Goal: Task Accomplishment & Management: Use online tool/utility

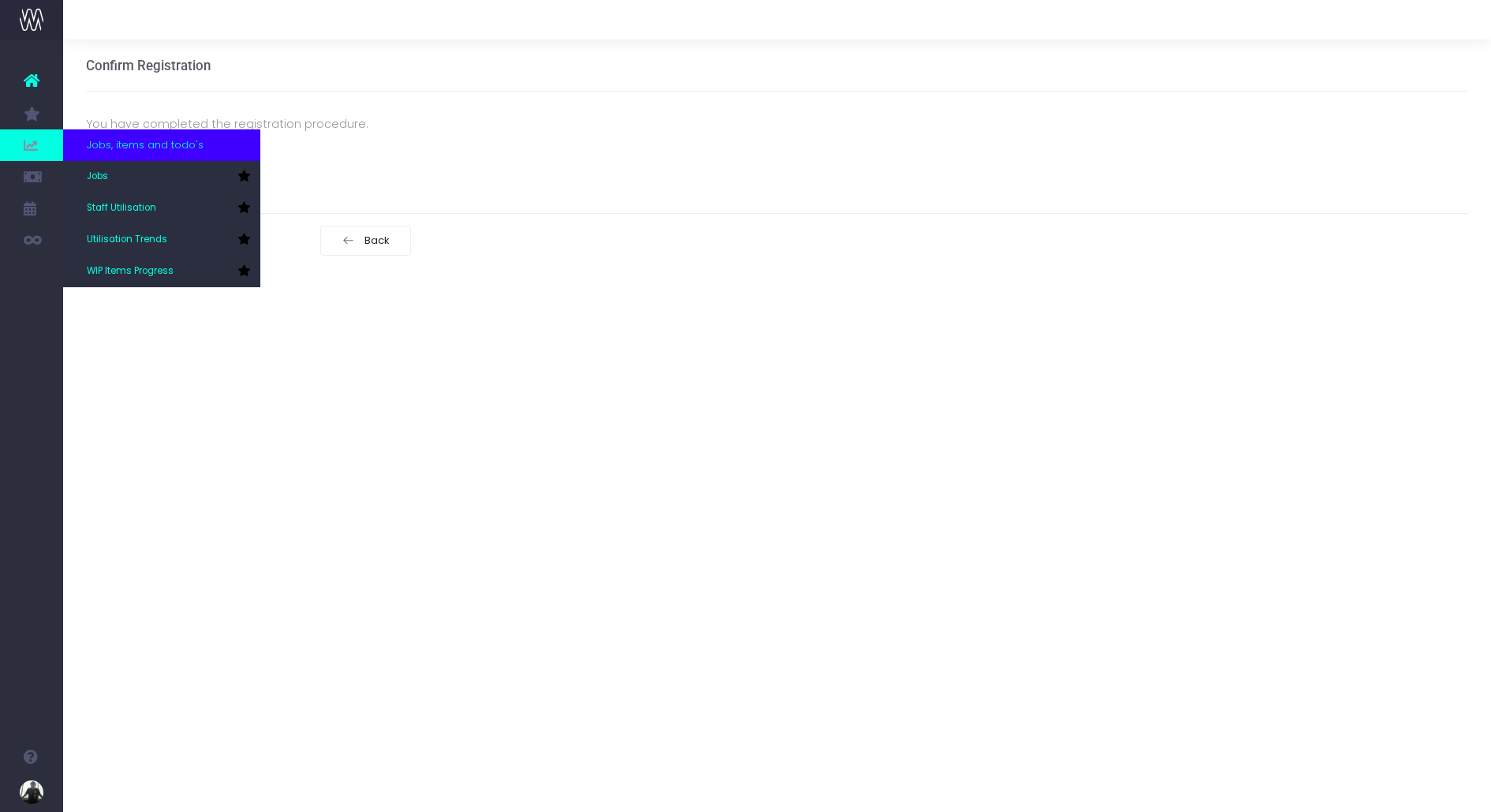
click at [37, 135] on span at bounding box center [31, 145] width 63 height 32
click at [121, 198] on link "Staff Utilisation" at bounding box center [161, 208] width 197 height 32
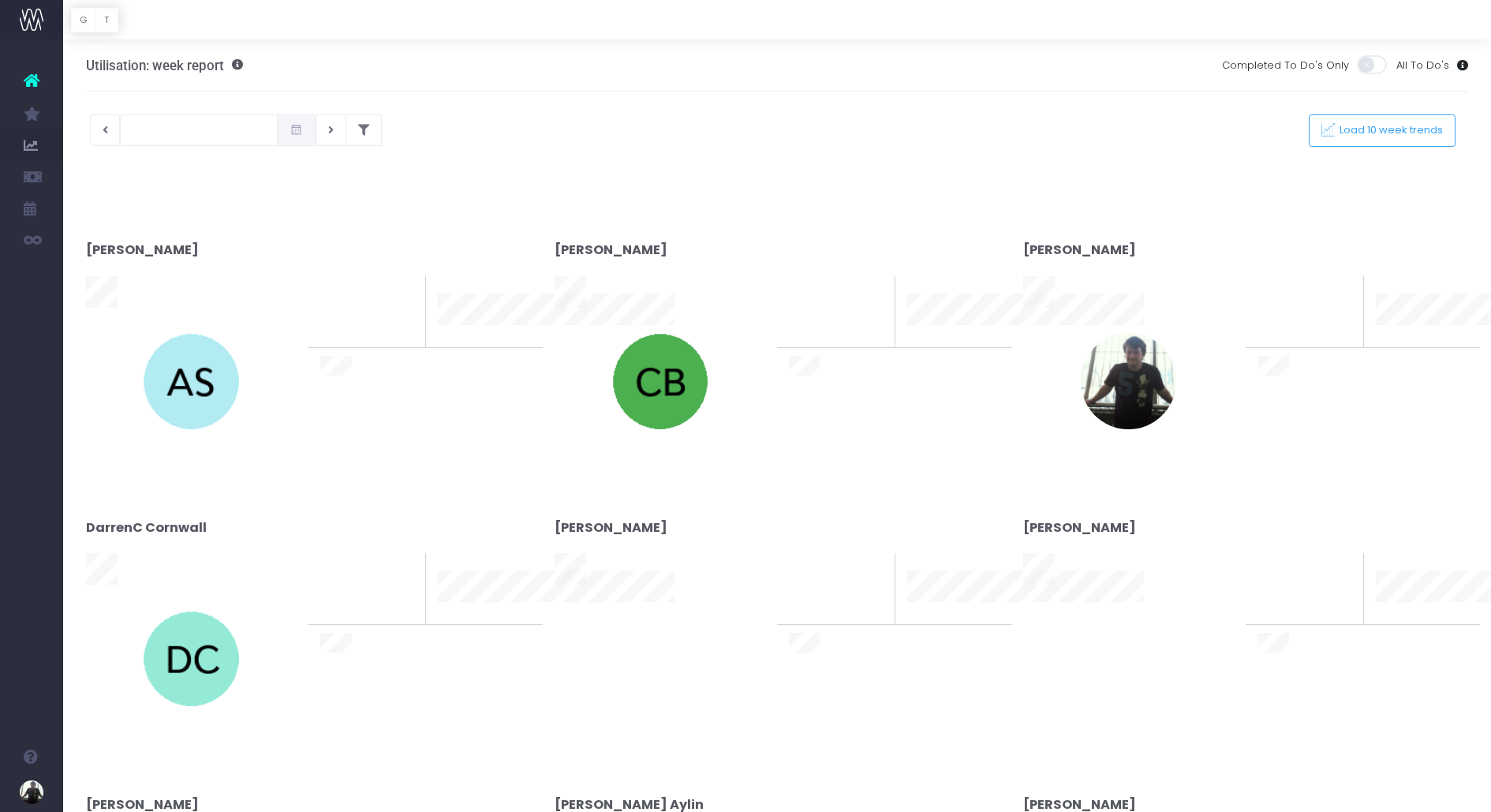
type input "[DATE]"
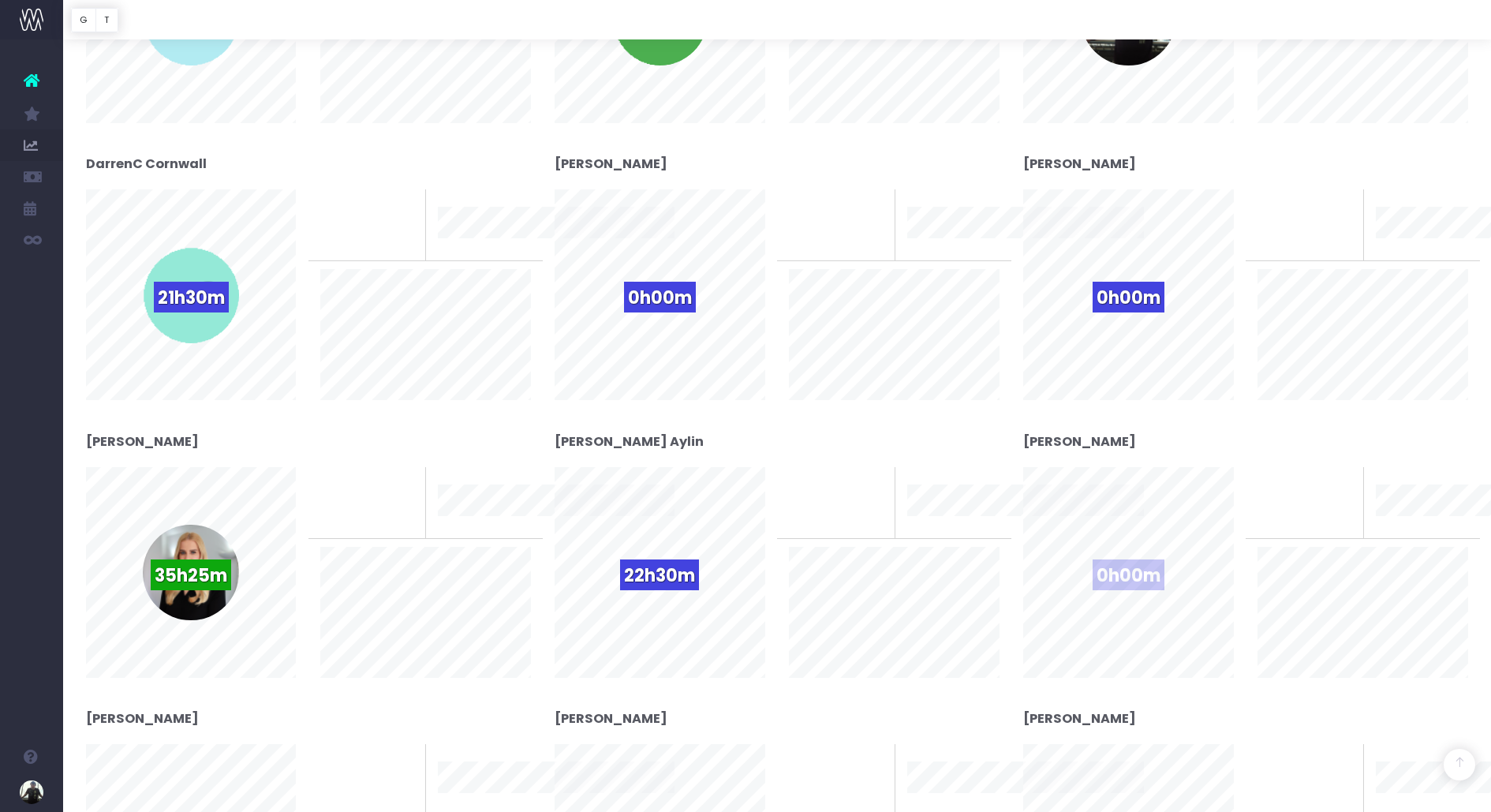
scroll to position [509, 0]
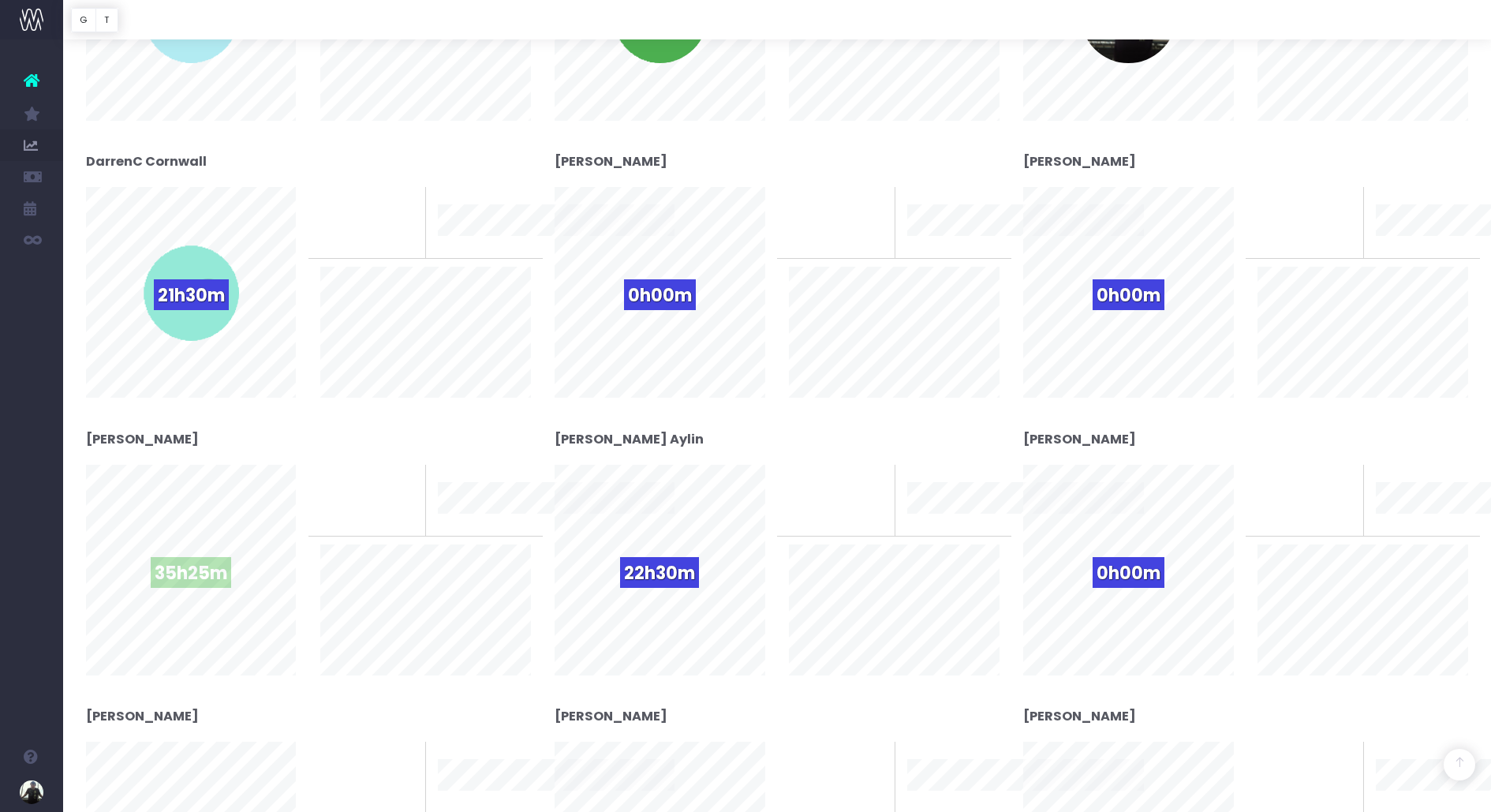
click at [192, 570] on span "35h25m" at bounding box center [191, 572] width 81 height 31
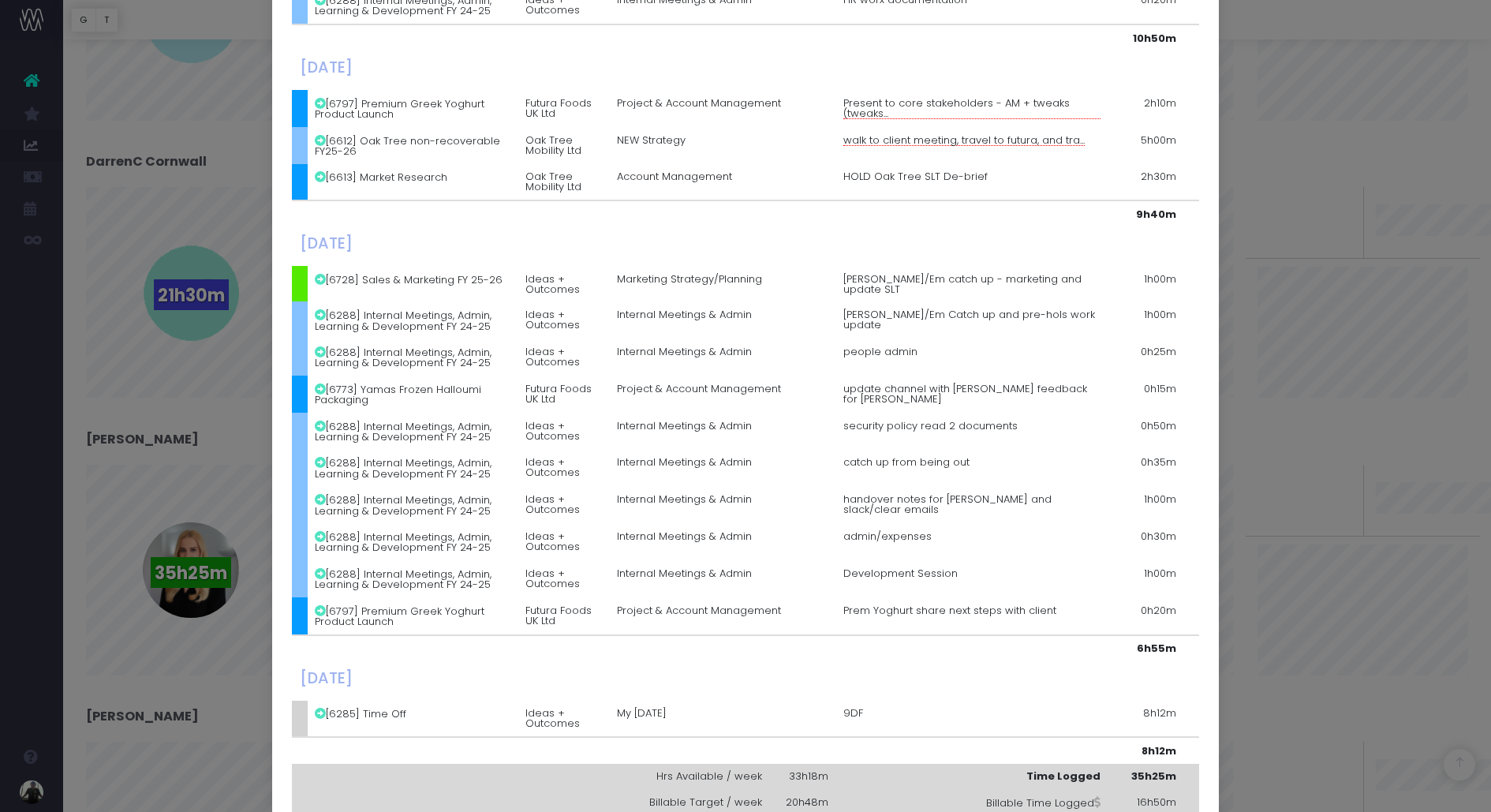
scroll to position [619, 0]
click at [933, 138] on span "walk to client meeting, travel to futura, and tra..." at bounding box center [964, 137] width 242 height 11
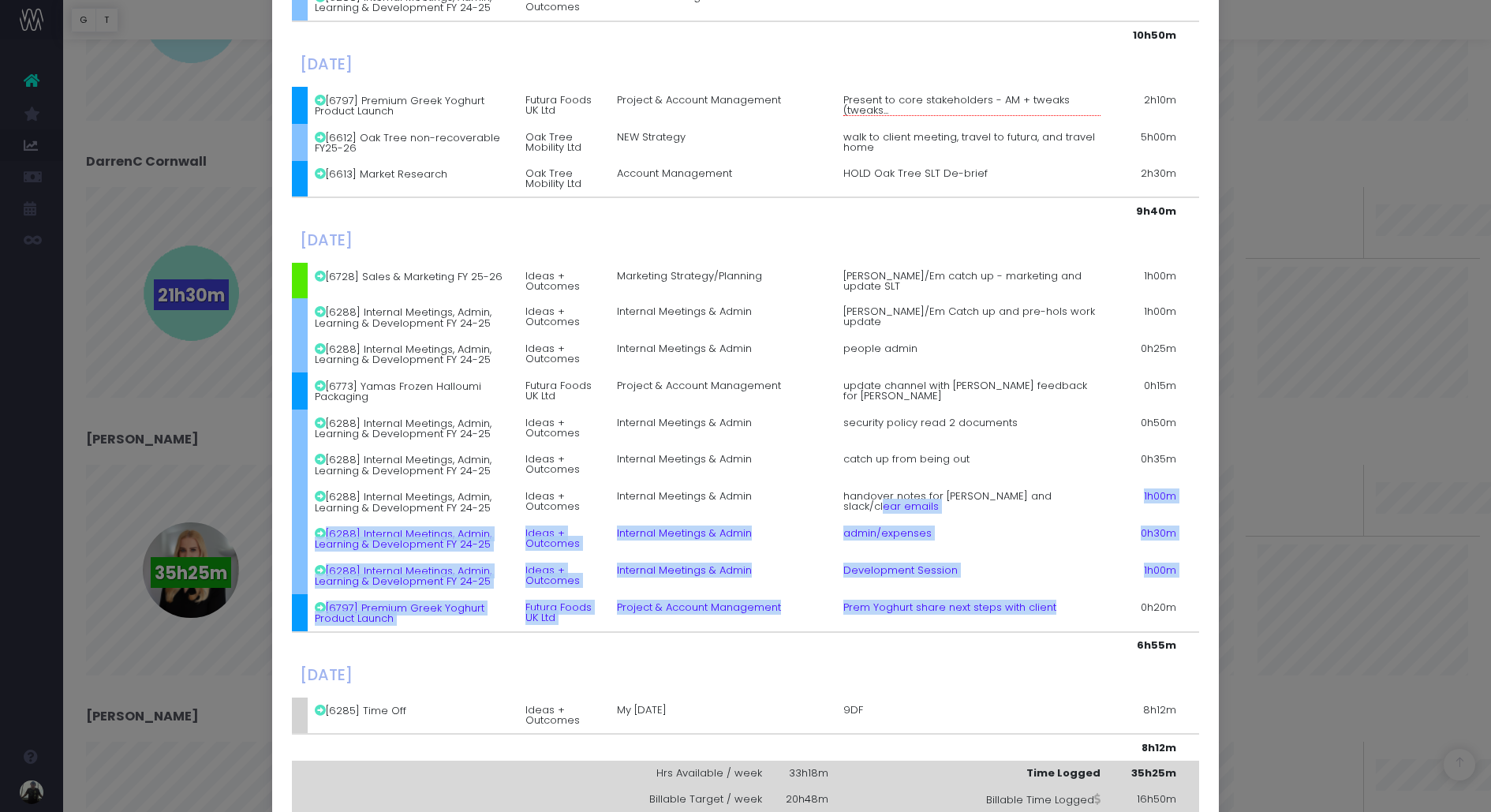
drag, startPoint x: 1064, startPoint y: 604, endPoint x: 939, endPoint y: 518, distance: 151.7
click at [939, 518] on tbody "[DATE] [6797] Premium Greek Yoghurt Product Launch Futura Foods UK Ltd Strategy…" at bounding box center [745, 161] width 907 height 1375
click at [939, 518] on td "handover notes for [PERSON_NAME] and slack/clear emails" at bounding box center [972, 501] width 272 height 37
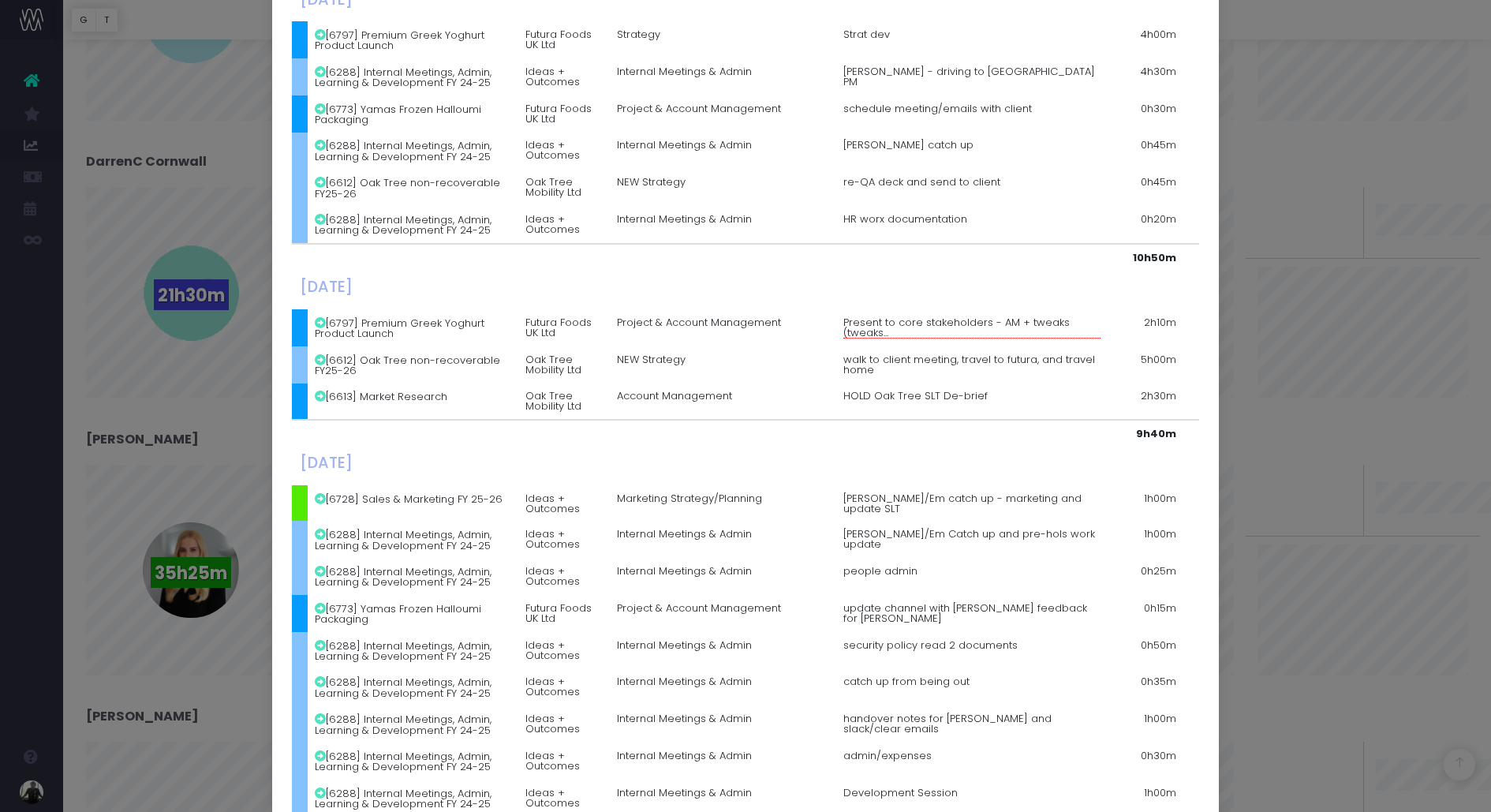
scroll to position [390, 0]
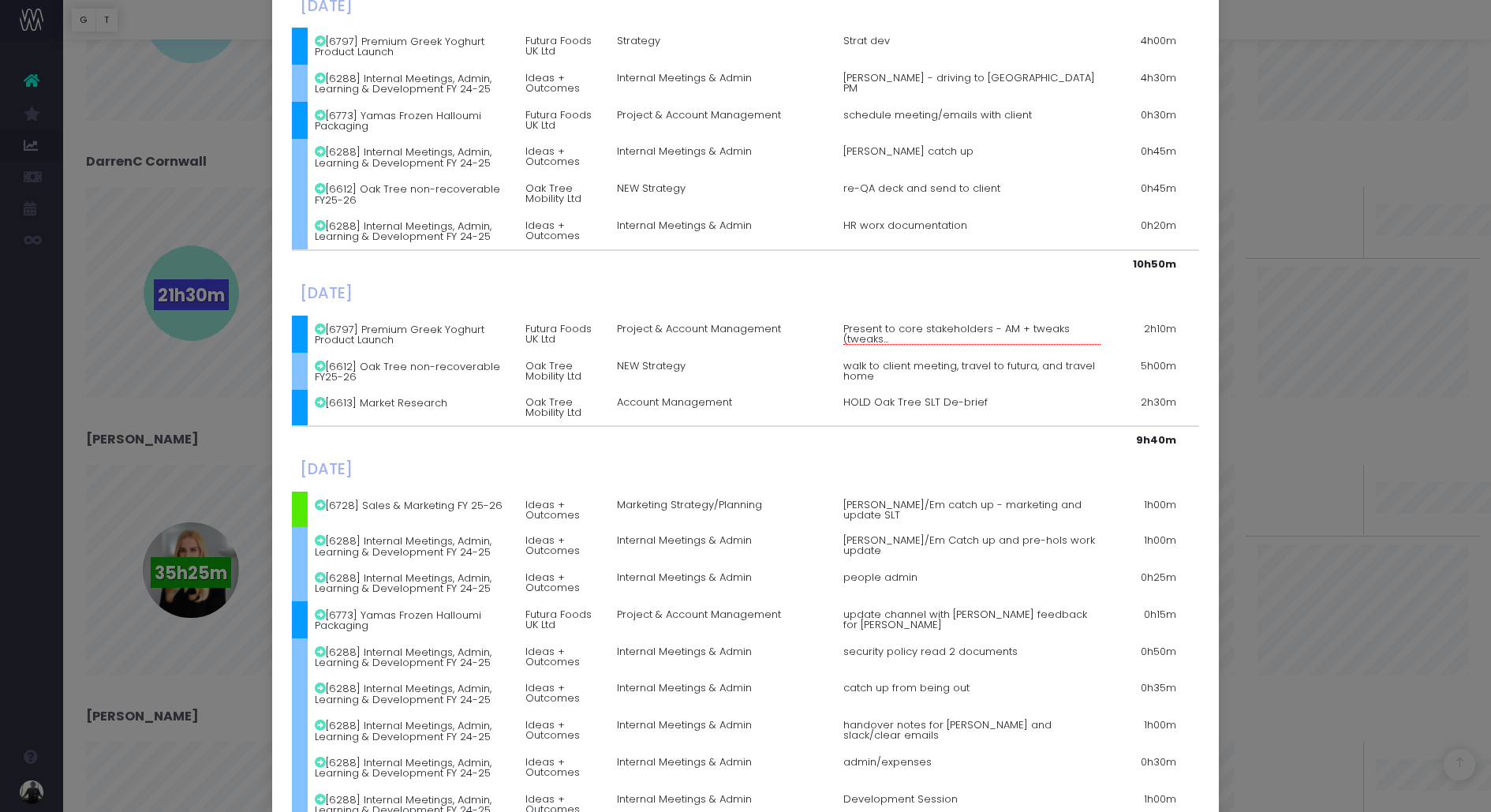
click at [961, 491] on td "[PERSON_NAME]/Em catch up - marketing and update SLT" at bounding box center [972, 509] width 272 height 36
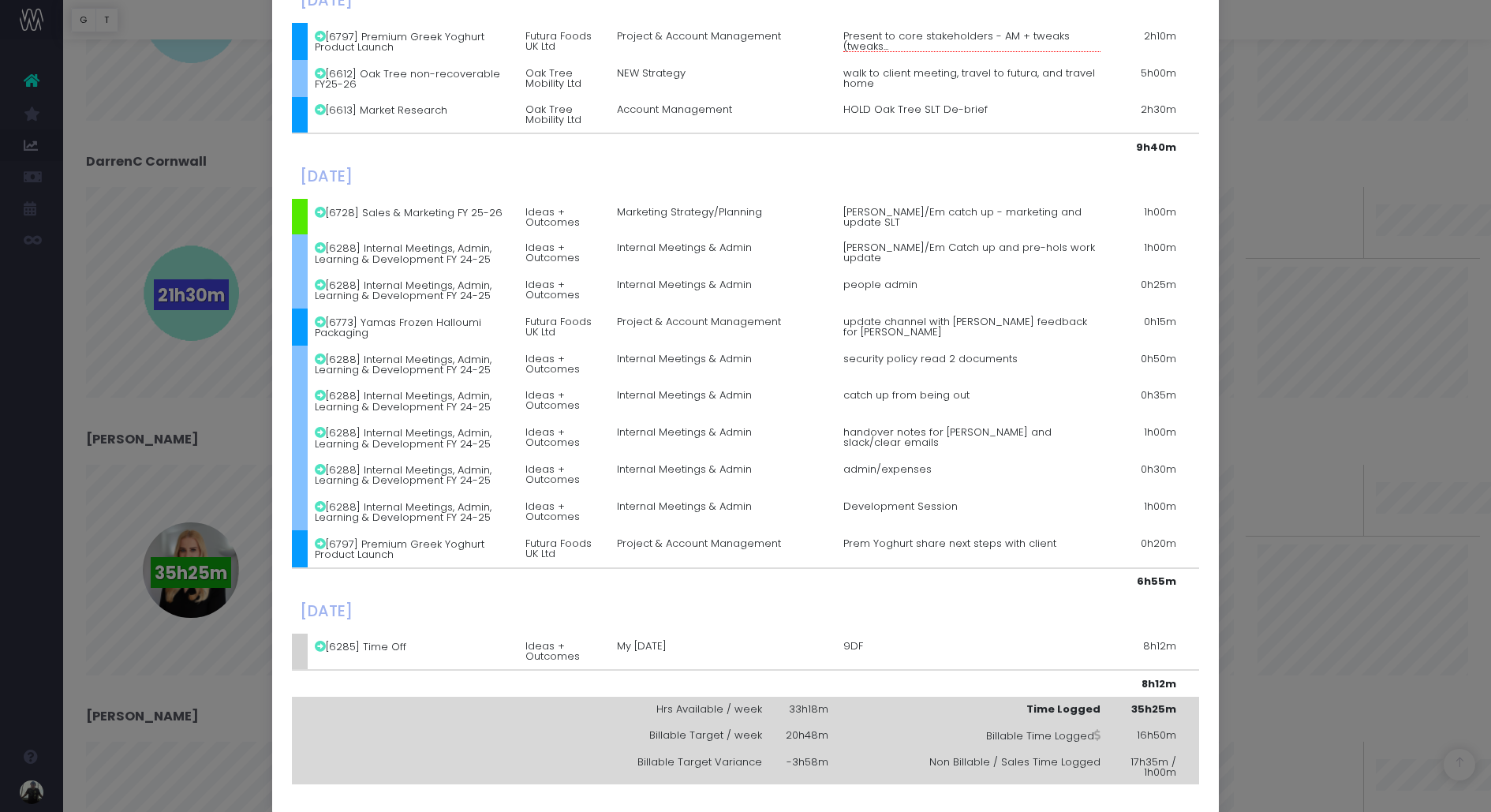
scroll to position [703, 0]
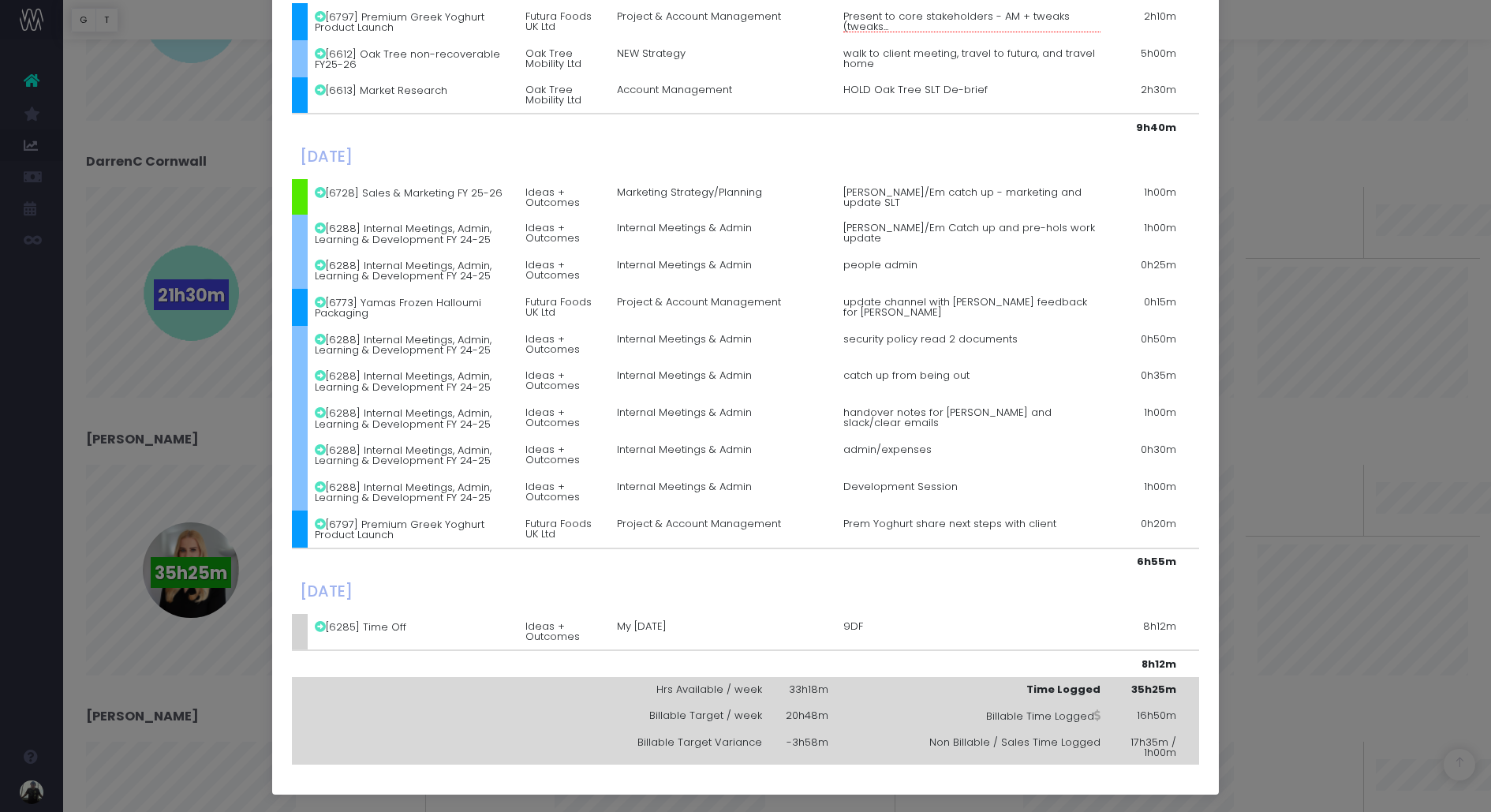
click at [1357, 239] on div "Details for [PERSON_NAME] × [DATE] [6797] Premium Greek Yoghurt Product Launch …" at bounding box center [745, 406] width 1491 height 812
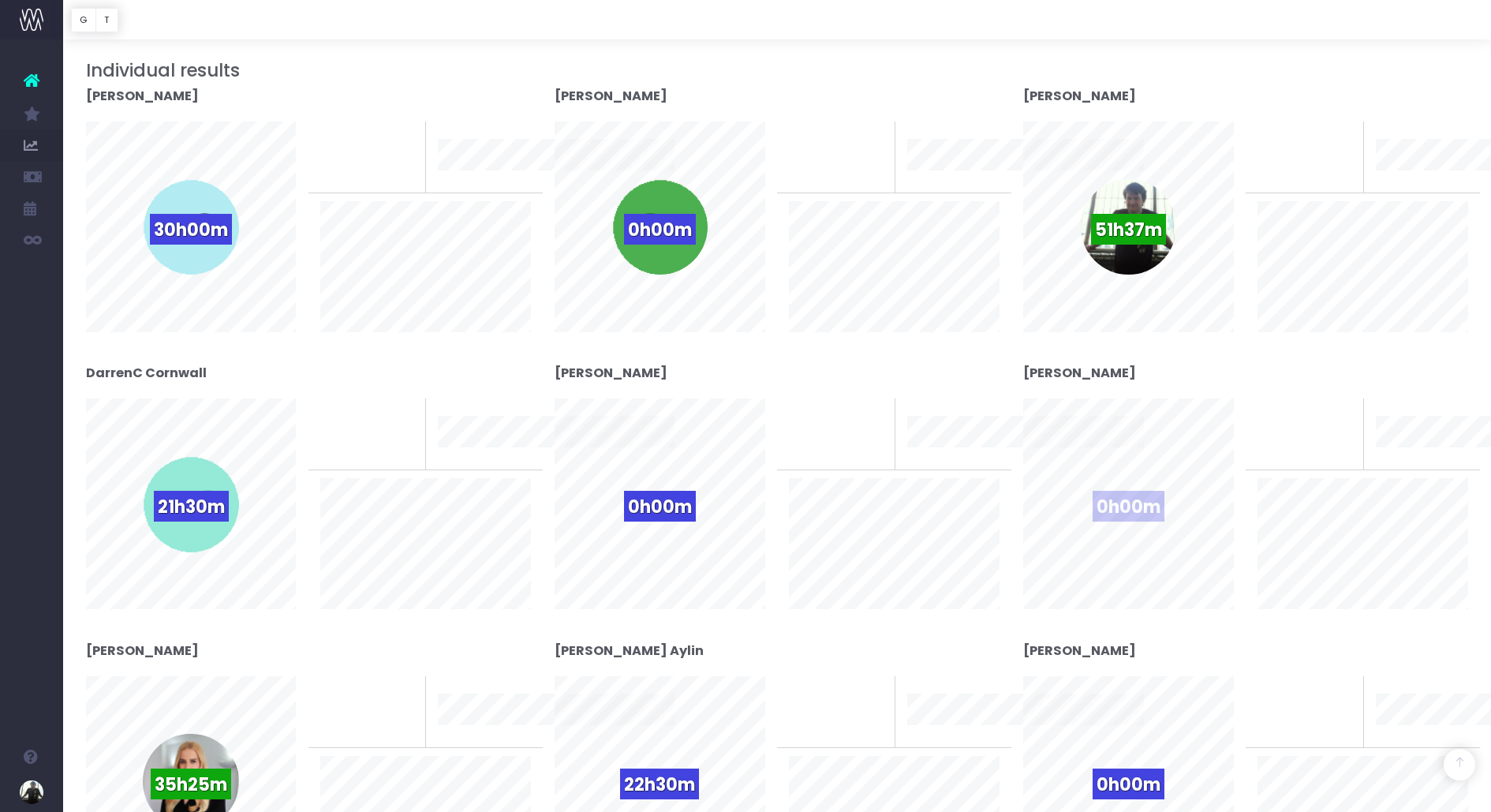
scroll to position [254, 0]
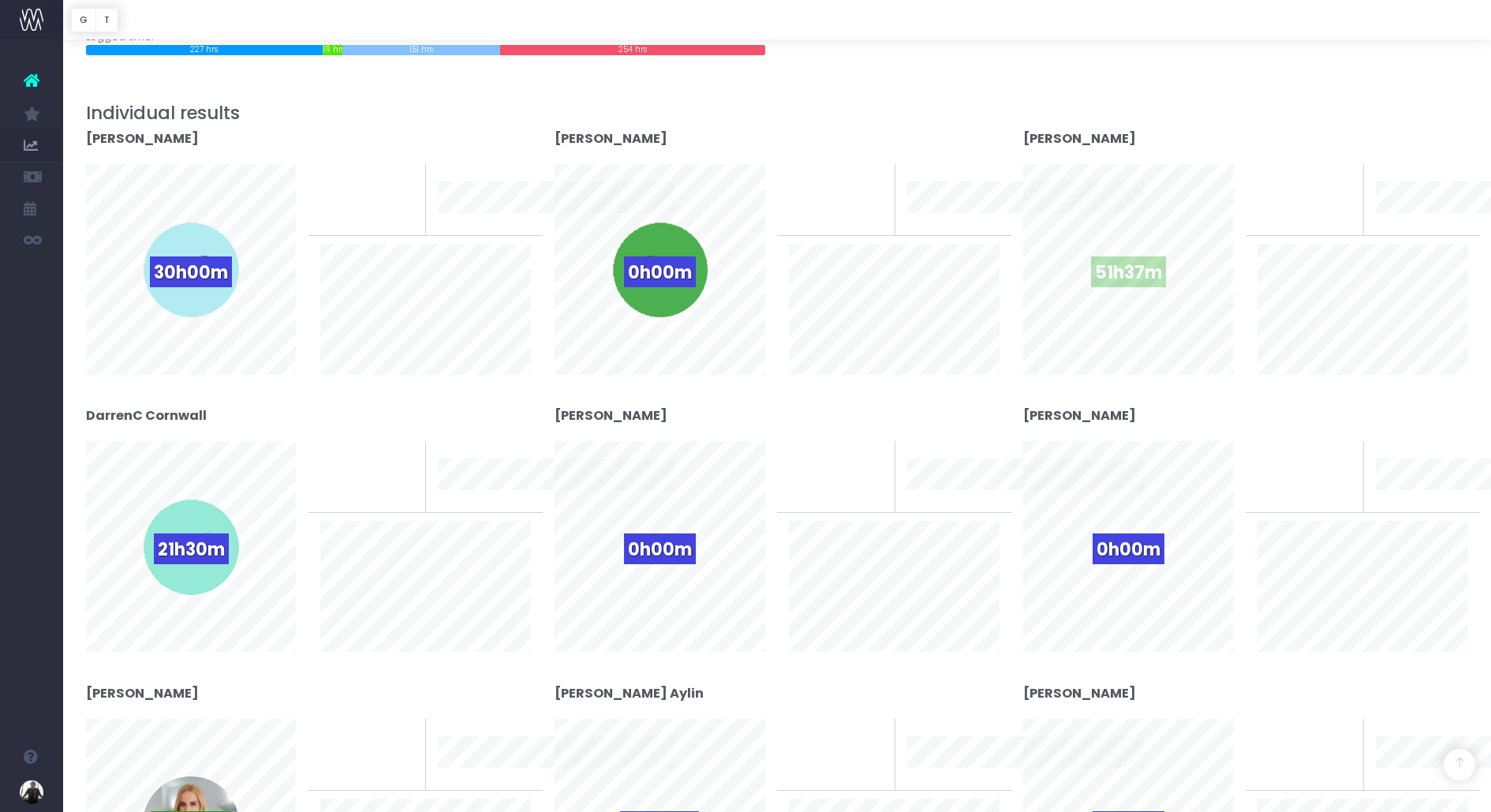
click at [1132, 252] on div "51h37m" at bounding box center [1129, 270] width 96 height 96
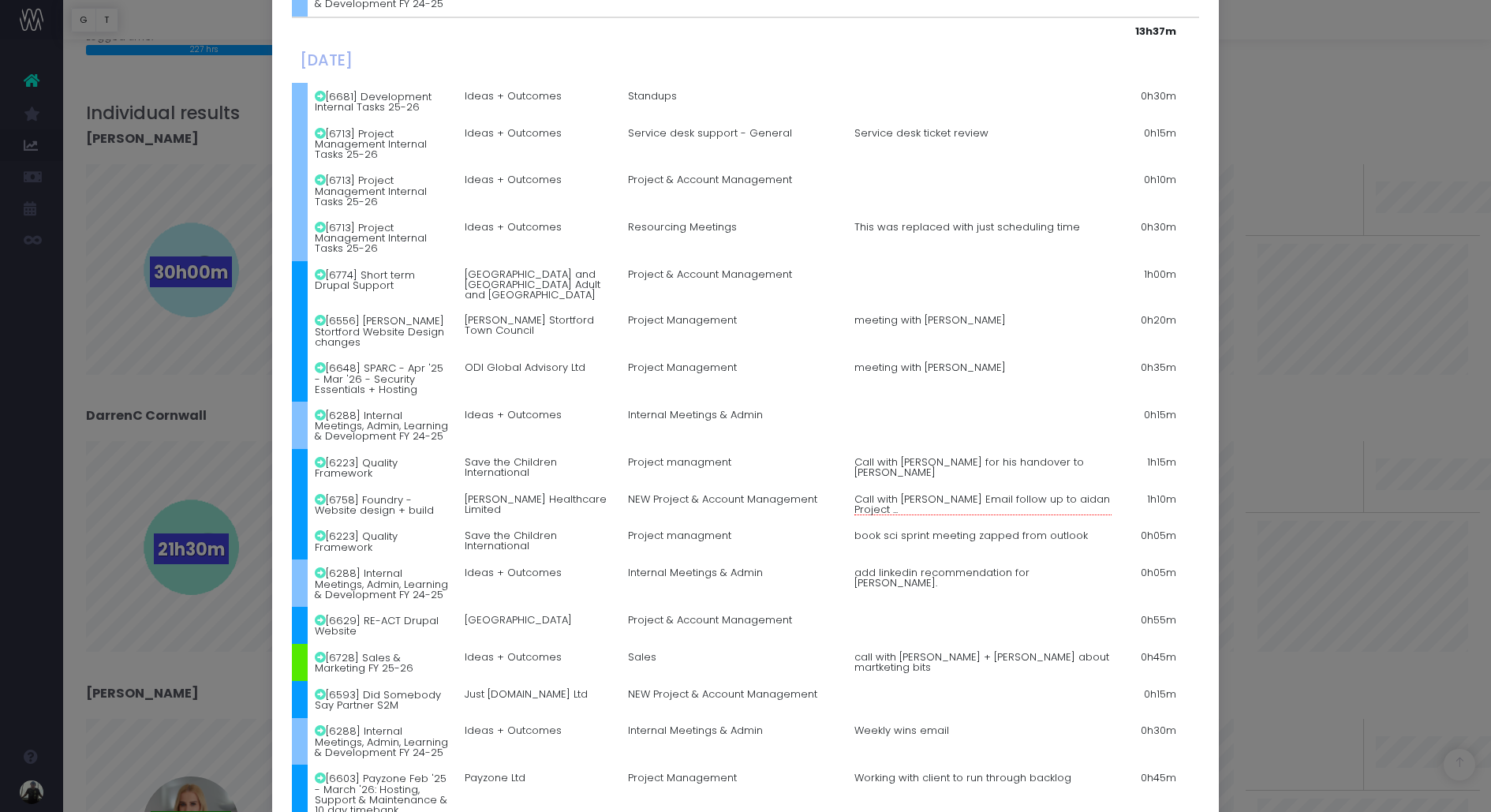
scroll to position [3088, 0]
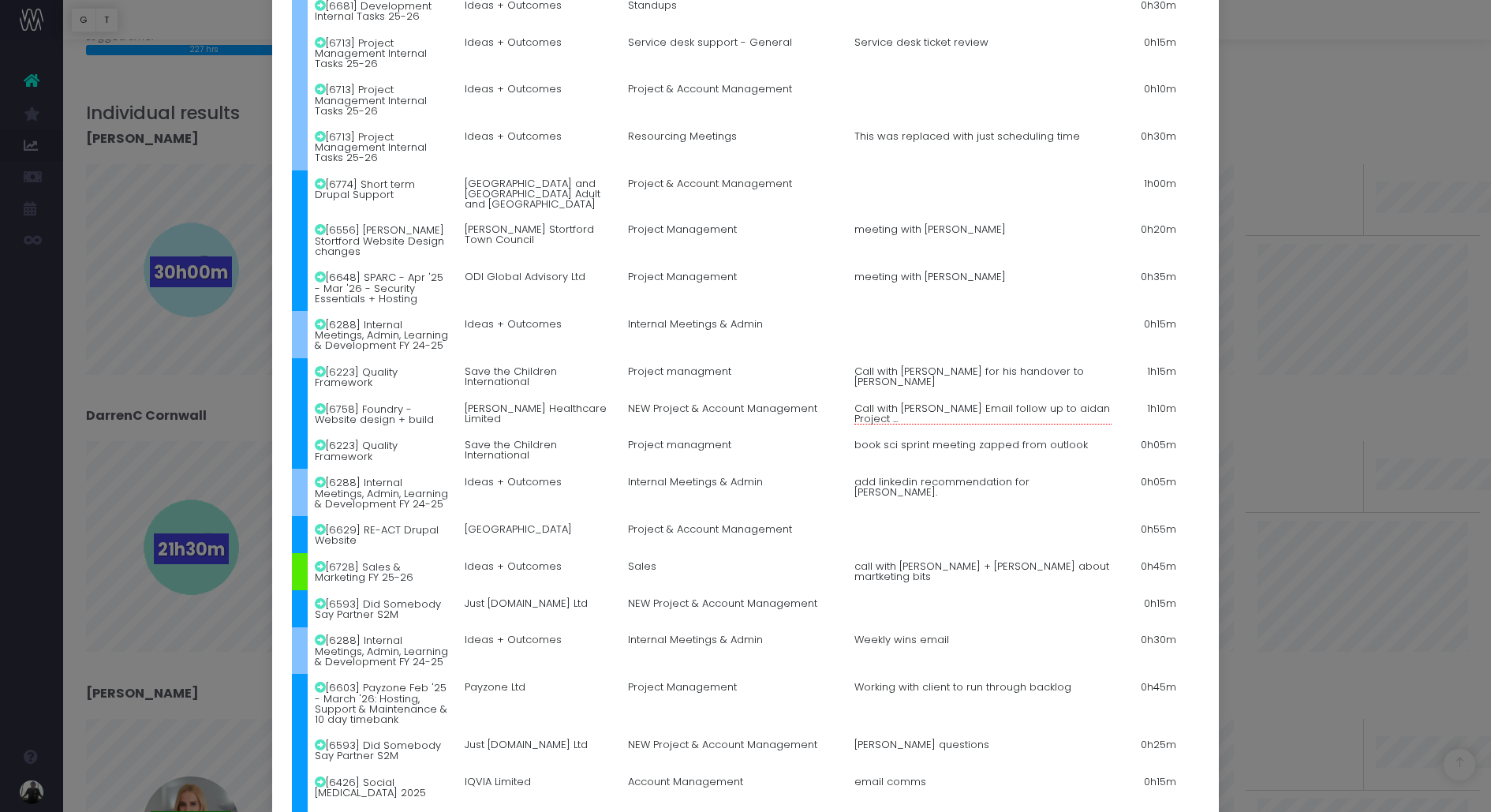
click at [1286, 319] on div "Details for [PERSON_NAME] × [DATE] [6713] Project Management Internal Tasks 25-…" at bounding box center [745, 406] width 1491 height 812
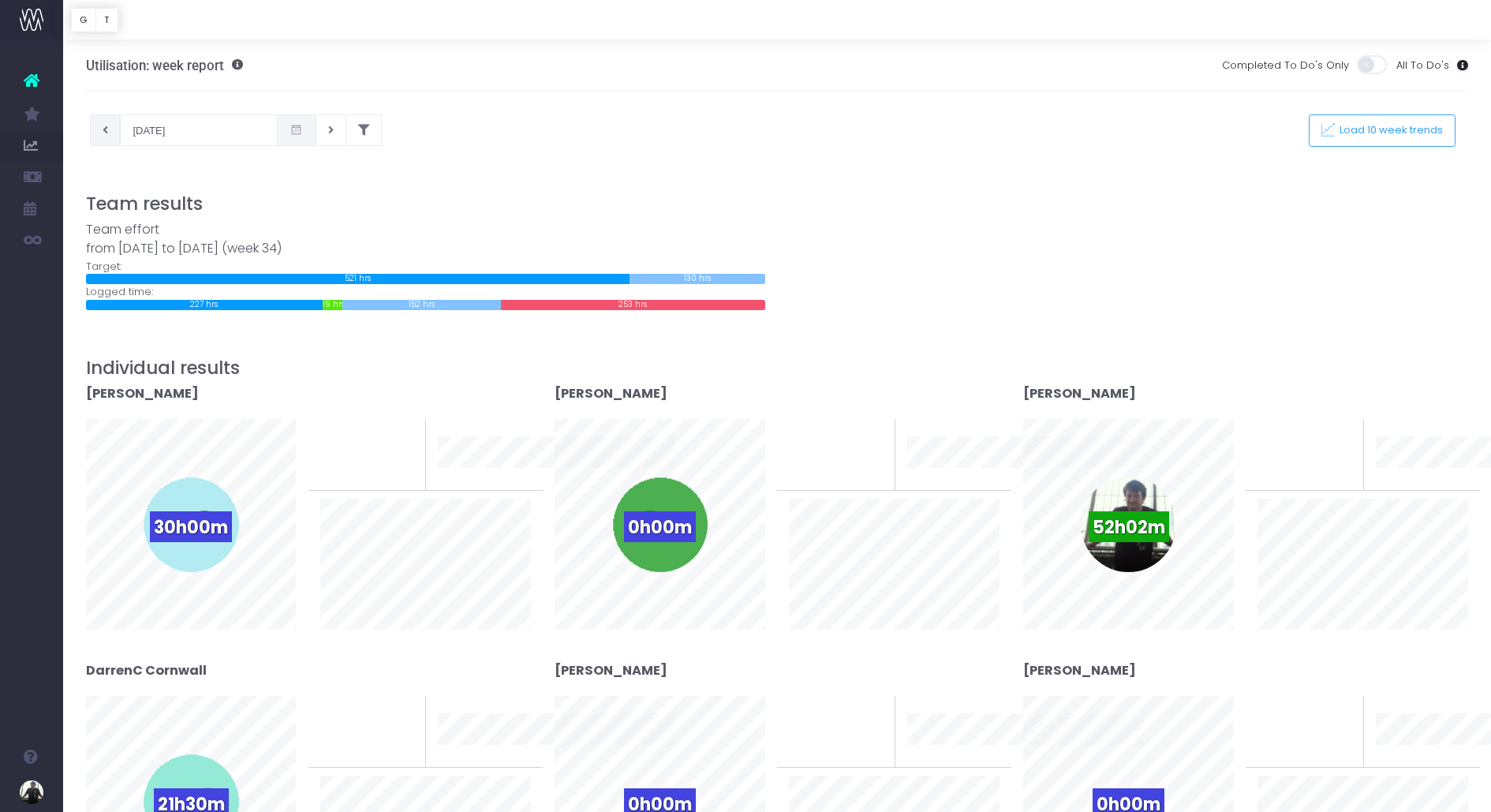
click at [111, 133] on button at bounding box center [105, 130] width 31 height 32
type input "14-08-2025"
